Goal: Information Seeking & Learning: Learn about a topic

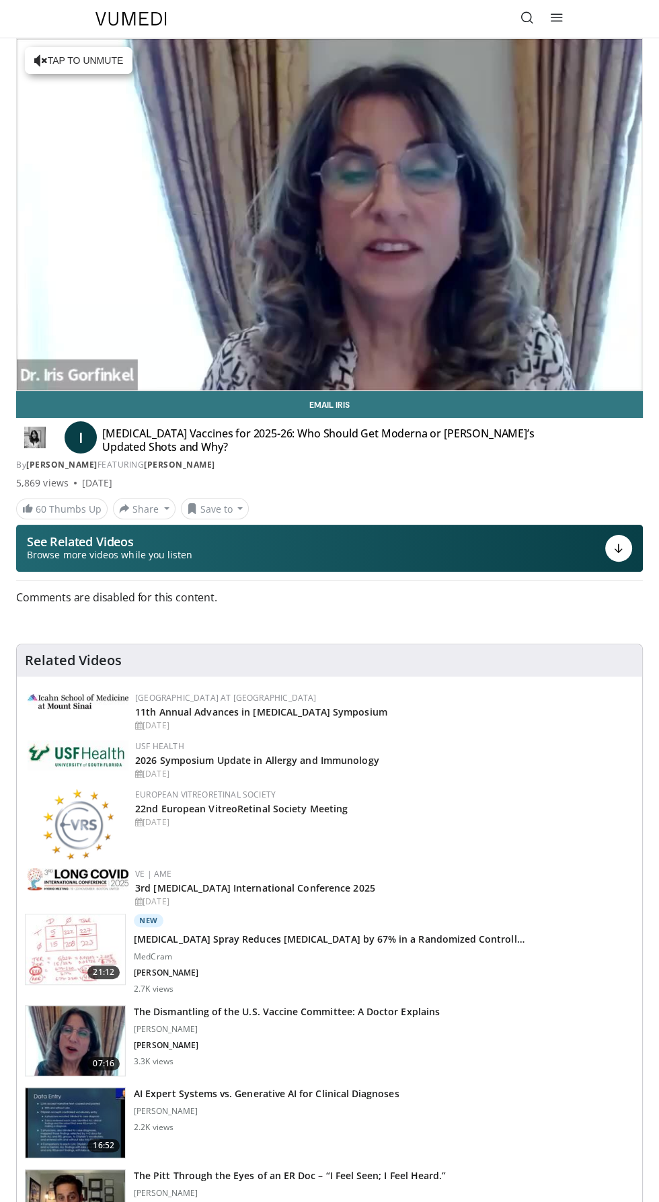
click at [81, 437] on span "I" at bounding box center [81, 437] width 32 height 32
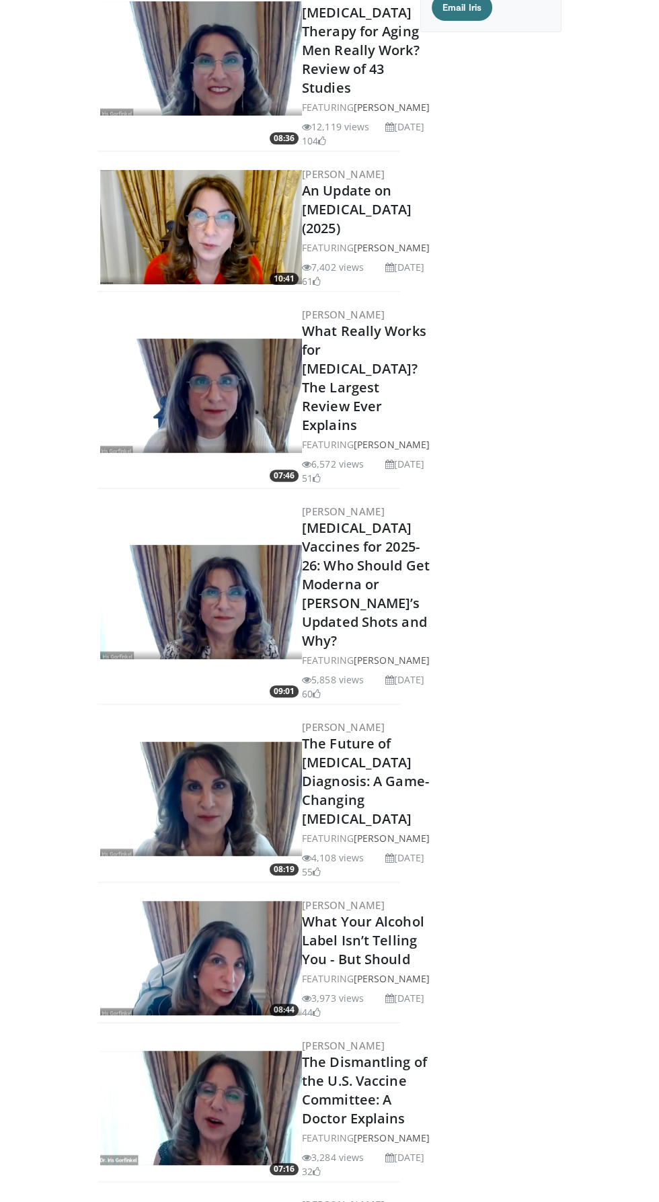
scroll to position [185, 0]
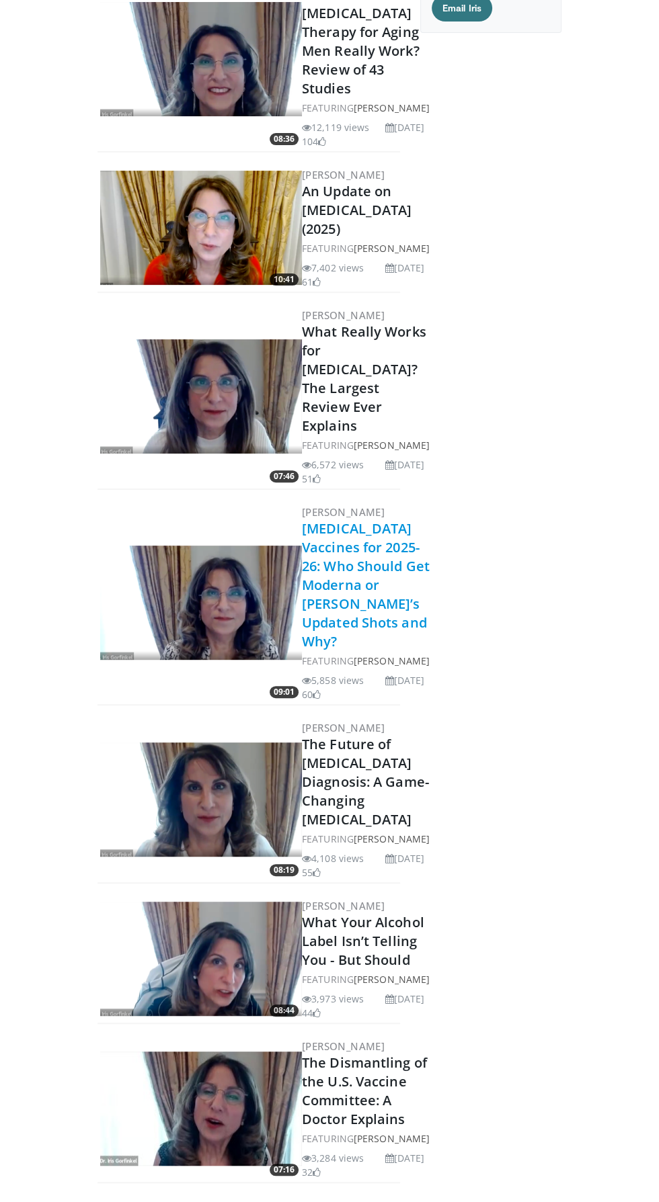
click at [333, 650] on link "[MEDICAL_DATA] Vaccines for 2025-26: Who Should Get Moderna or [PERSON_NAME]’s …" at bounding box center [366, 584] width 128 height 131
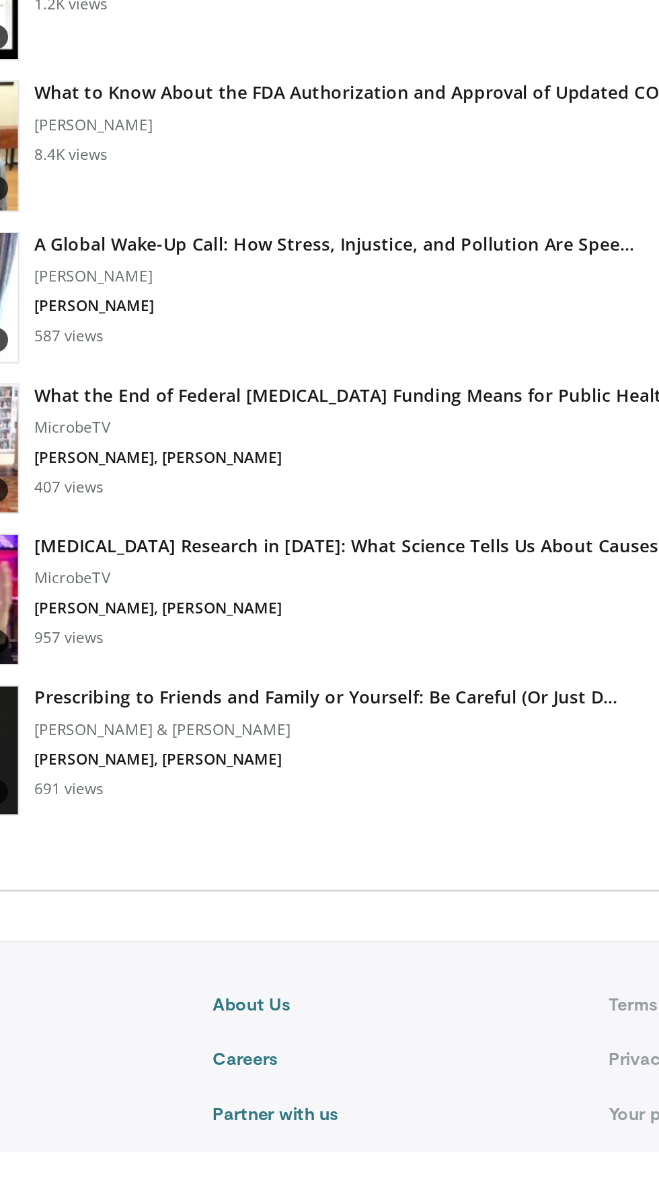
scroll to position [1509, 0]
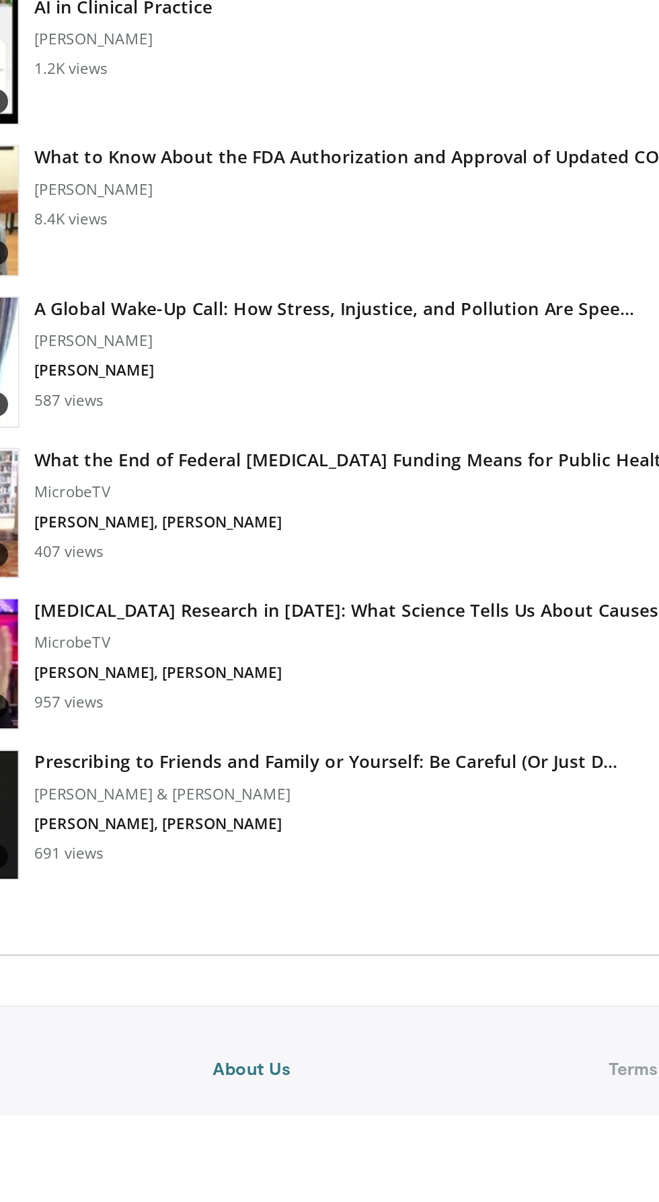
click at [284, 1013] on h3 "Prescribing to Friends and Family or Yourself: Be Careful (Or Just D…" at bounding box center [291, 1011] width 315 height 13
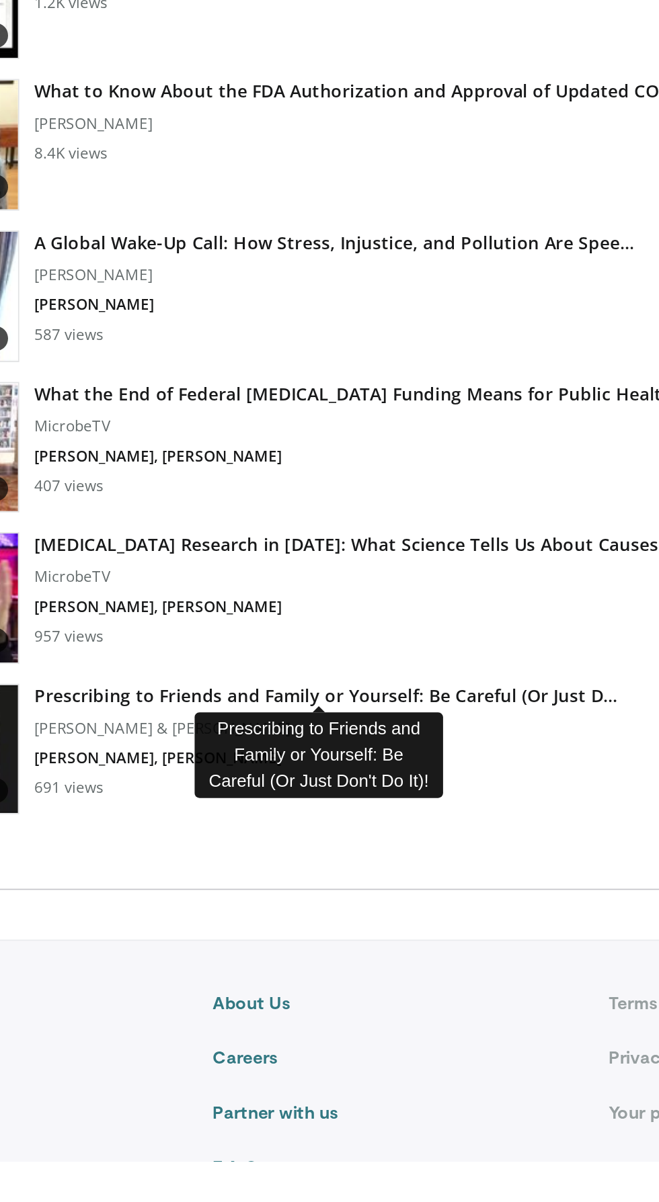
scroll to position [1618, 0]
